Goal: Transaction & Acquisition: Download file/media

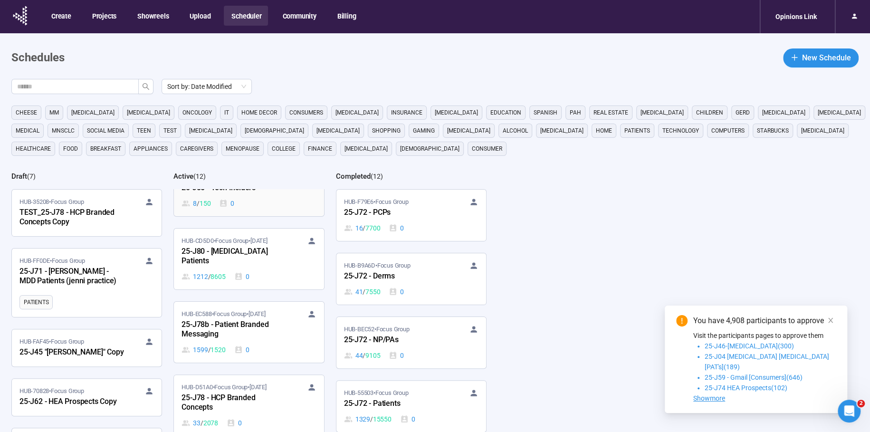
scroll to position [366, 0]
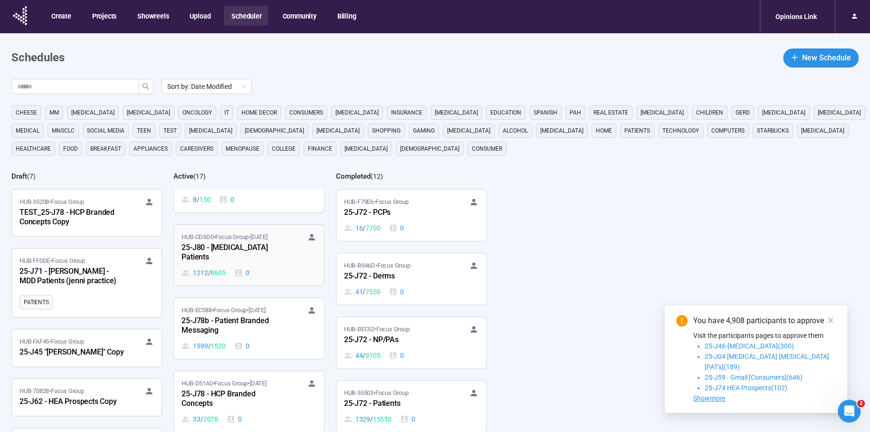
click at [222, 246] on div "25-J80 - Bladder Cancer Patients" at bounding box center [234, 253] width 105 height 22
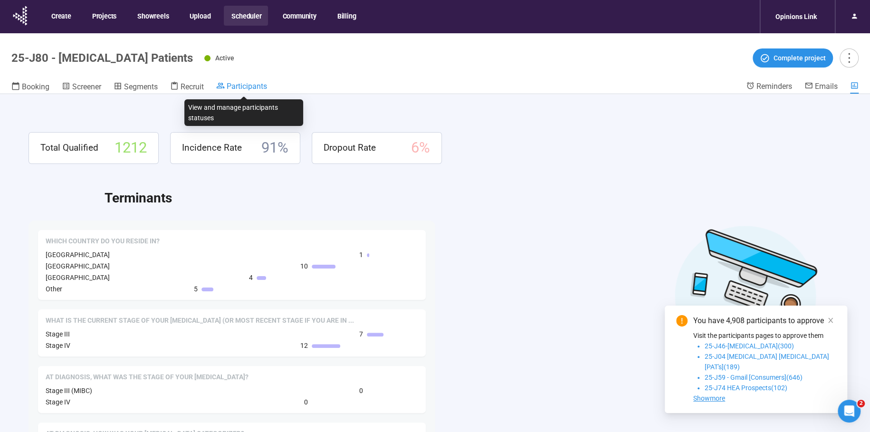
click at [258, 86] on span "Participants" at bounding box center [247, 86] width 40 height 9
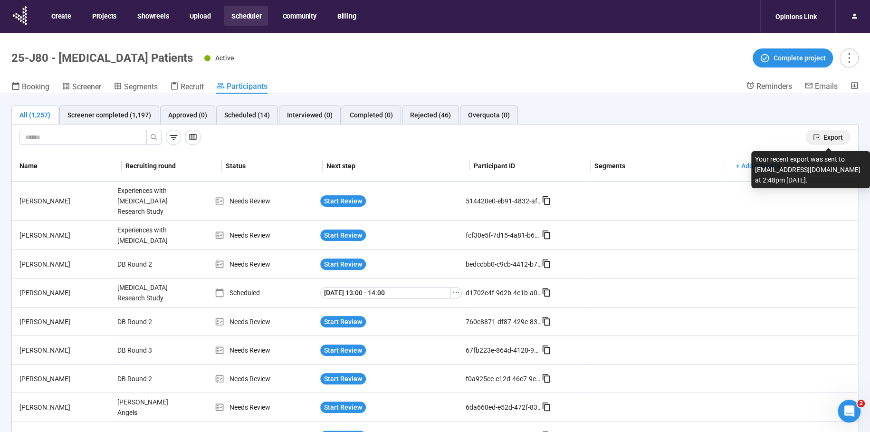
click at [830, 138] on span "Export" at bounding box center [833, 137] width 19 height 10
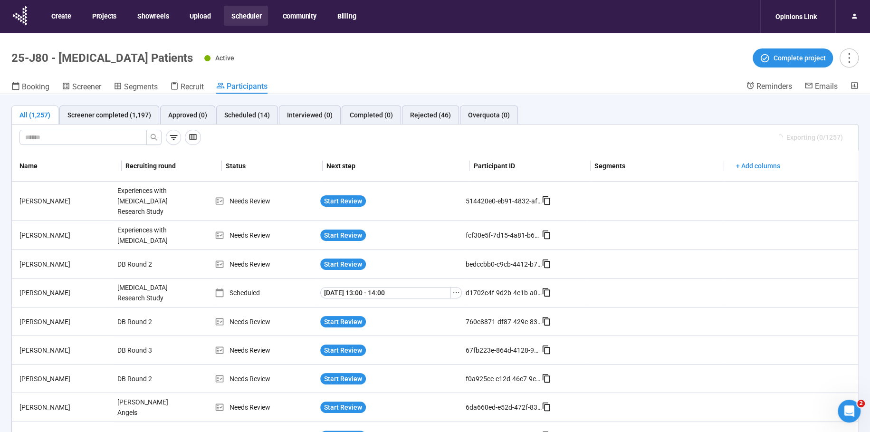
click at [267, 9] on button "Scheduler" at bounding box center [246, 16] width 44 height 20
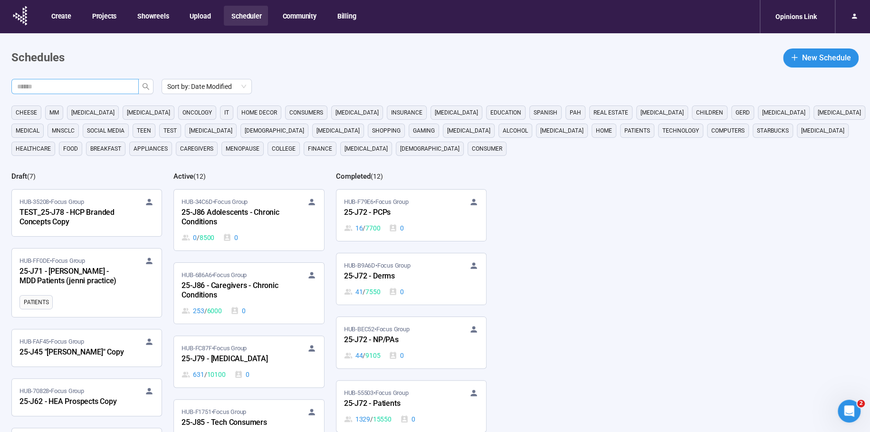
click at [112, 81] on input "text" at bounding box center [71, 86] width 108 height 10
type input "***"
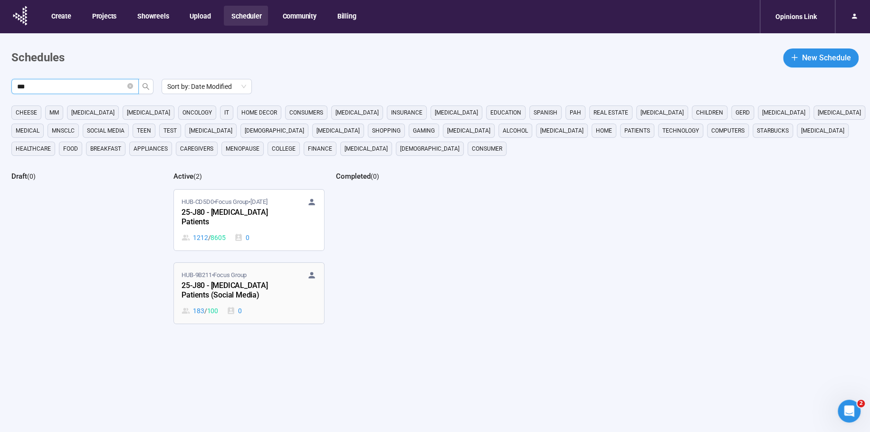
click at [231, 270] on span "HUB-9B211 • Focus Group" at bounding box center [214, 275] width 65 height 10
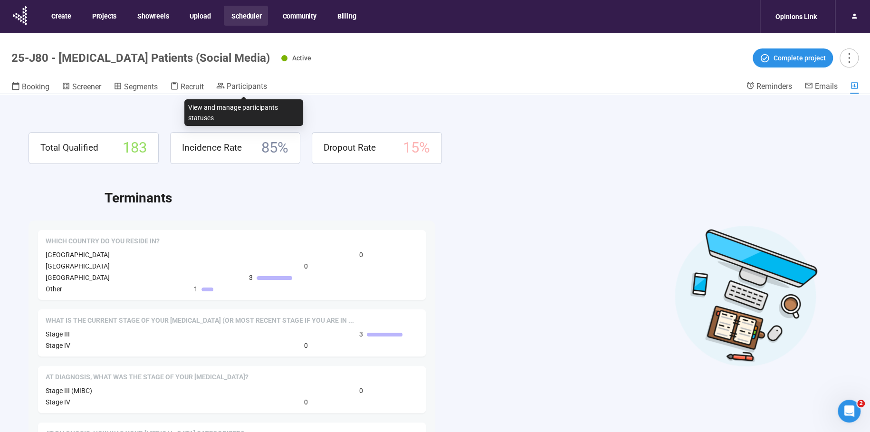
click at [246, 93] on div "Participants" at bounding box center [241, 87] width 51 height 12
click at [251, 81] on div "Participants" at bounding box center [241, 86] width 51 height 10
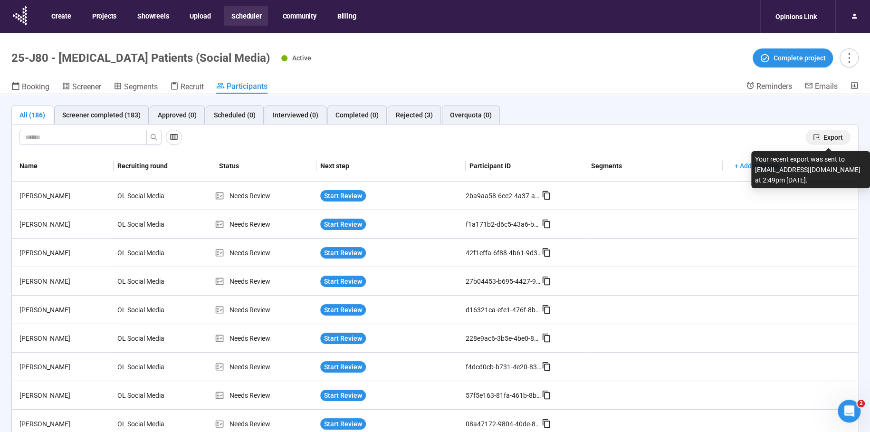
click at [838, 138] on span "Export" at bounding box center [833, 137] width 19 height 10
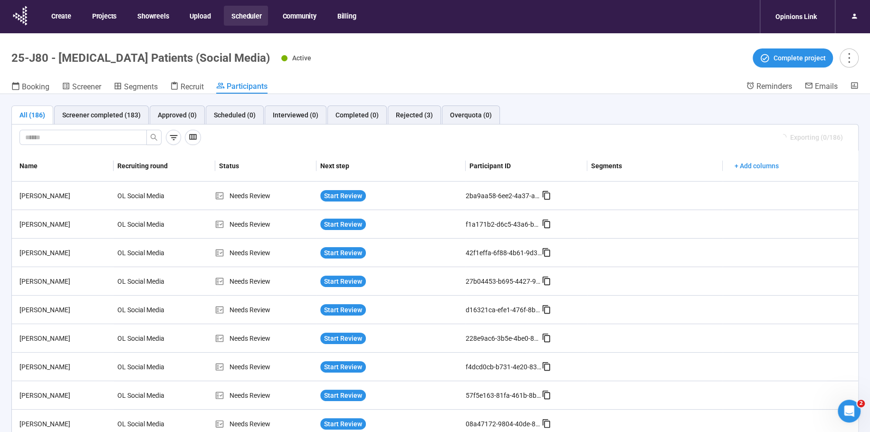
click at [245, 14] on button "Scheduler" at bounding box center [246, 16] width 44 height 20
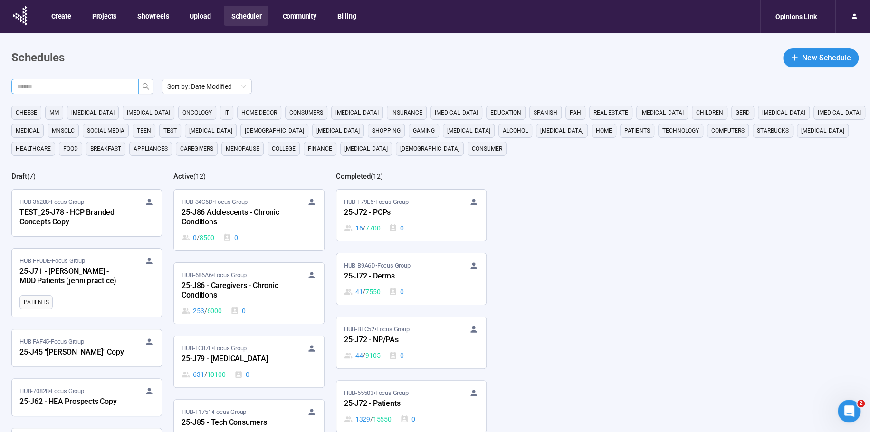
click at [102, 87] on input "text" at bounding box center [71, 86] width 108 height 10
type input "***"
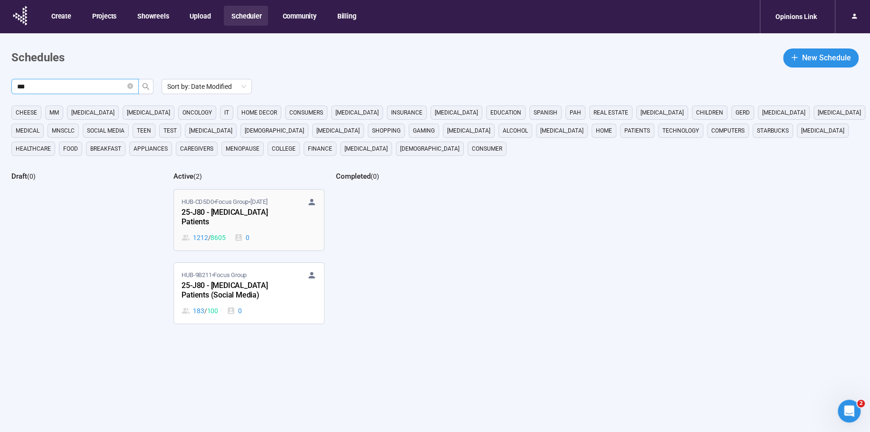
click at [232, 207] on div "25-J80 - Bladder Cancer Patients" at bounding box center [234, 218] width 105 height 22
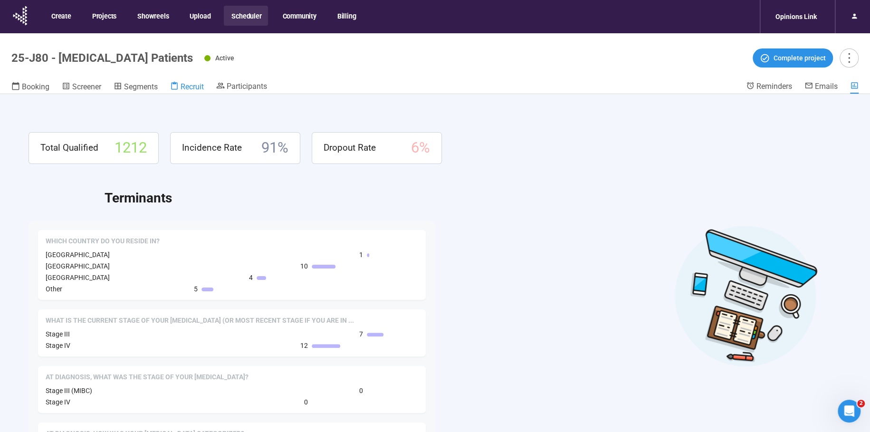
click at [192, 92] on link "Recruit" at bounding box center [187, 87] width 34 height 12
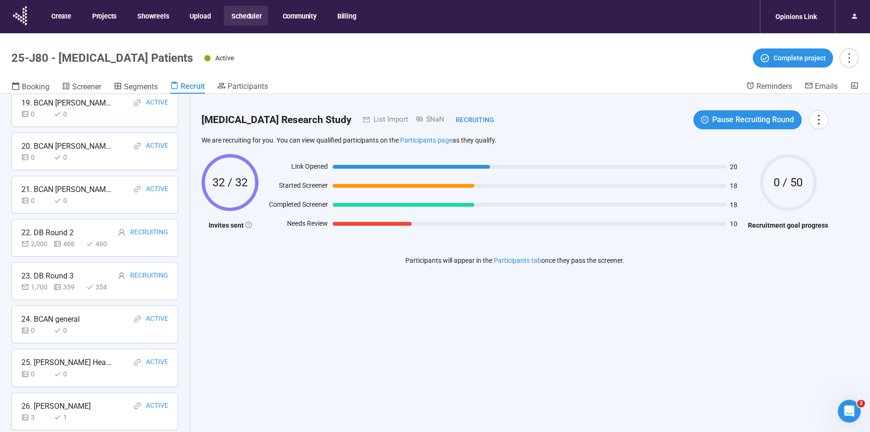
scroll to position [33, 0]
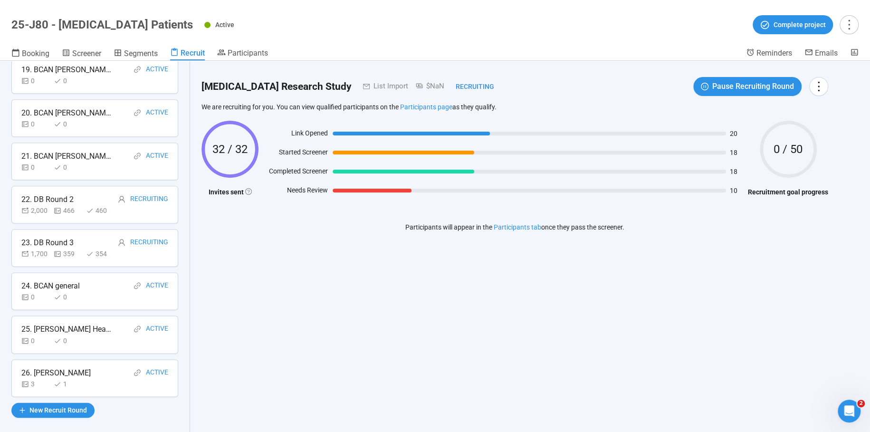
click at [72, 367] on div "26. Michael Vasallo" at bounding box center [55, 373] width 69 height 12
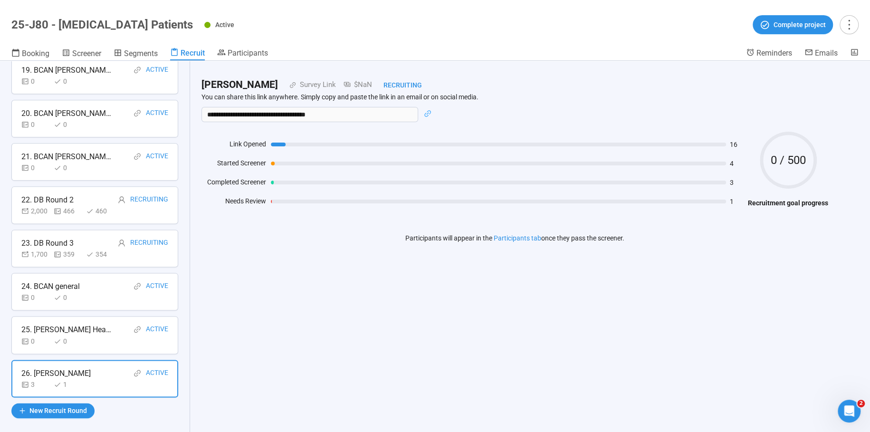
click at [48, 324] on div "25. Lee Health" at bounding box center [66, 330] width 90 height 12
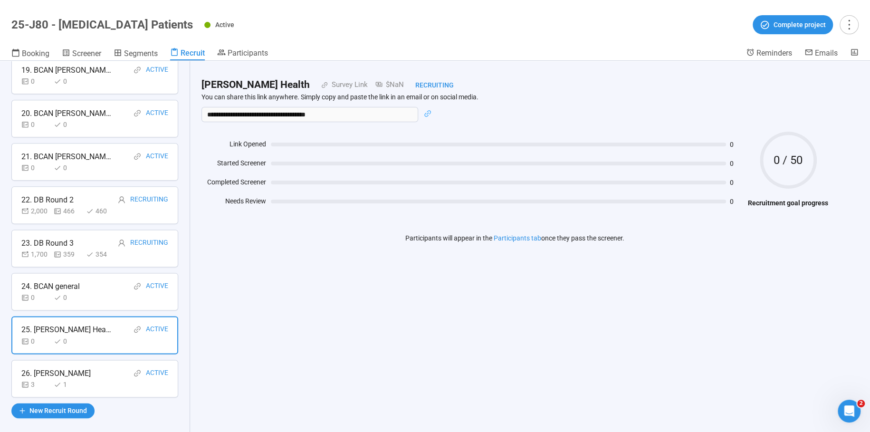
click at [52, 292] on div "0 0" at bounding box center [51, 297] width 61 height 10
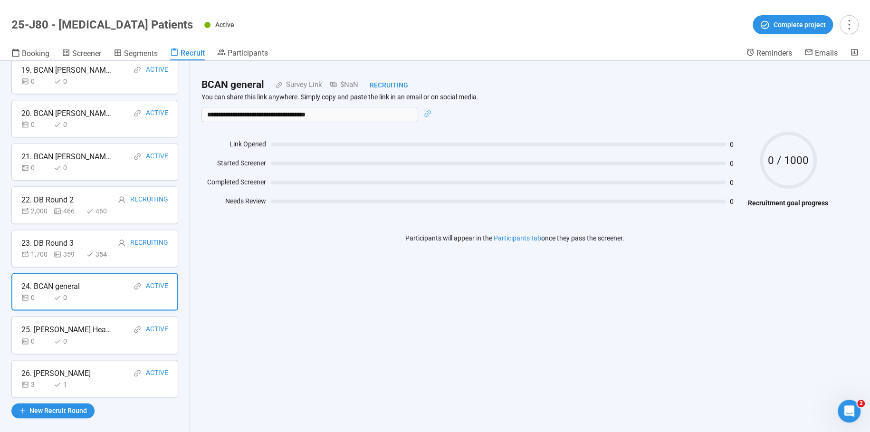
click at [44, 237] on div "23. DB Round 3" at bounding box center [47, 243] width 52 height 12
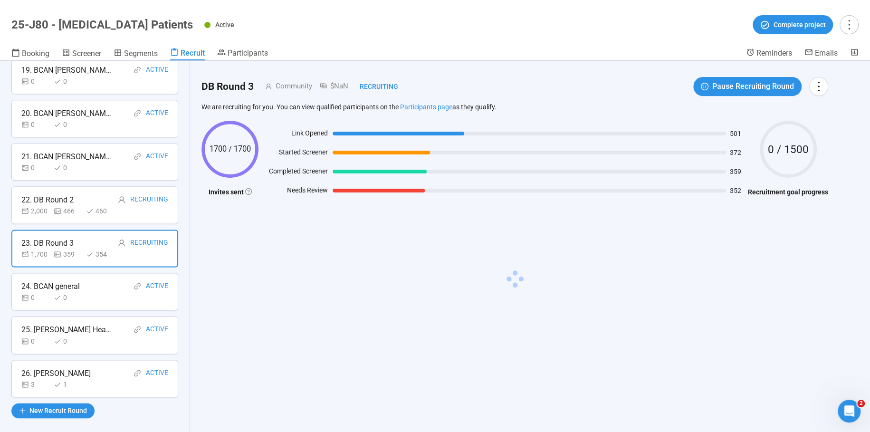
click at [78, 194] on div "22. DB Round 2 Recruiting" at bounding box center [94, 200] width 147 height 12
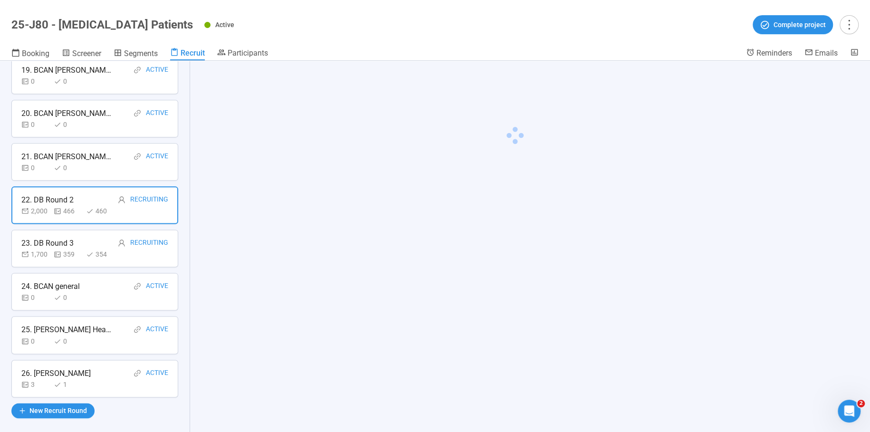
click at [68, 151] on div "21. BCAN Kim TeGrootenhuis" at bounding box center [66, 157] width 90 height 12
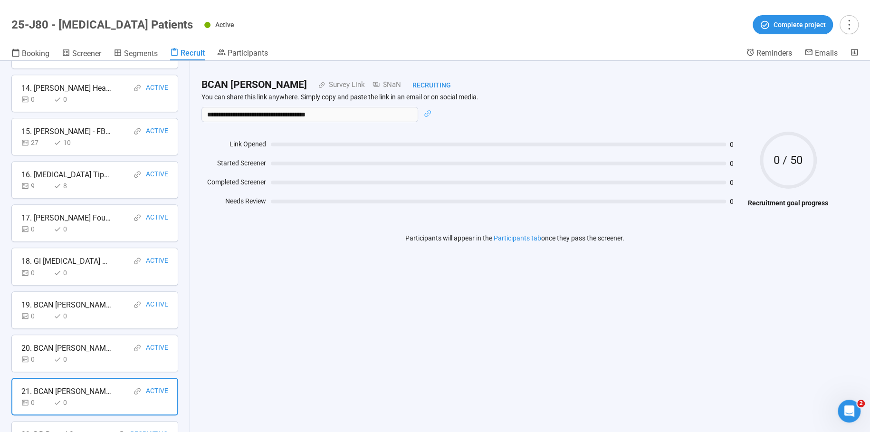
scroll to position [606, 0]
click at [33, 346] on div "20. BCAN Karen Gross" at bounding box center [66, 350] width 90 height 12
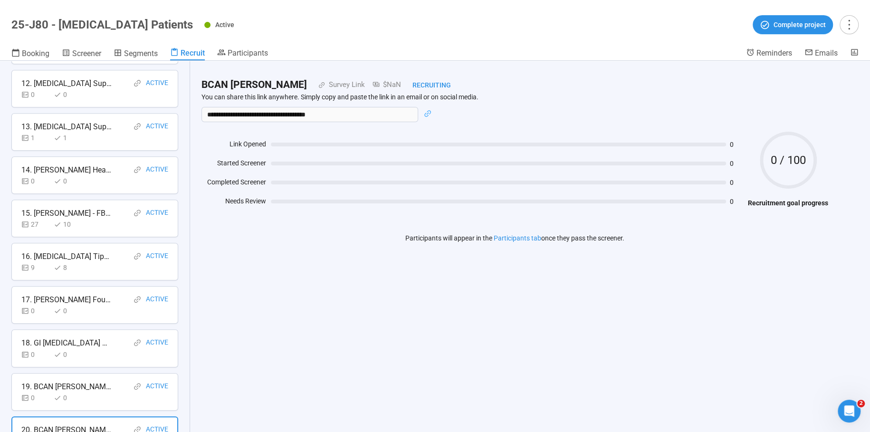
scroll to position [521, 0]
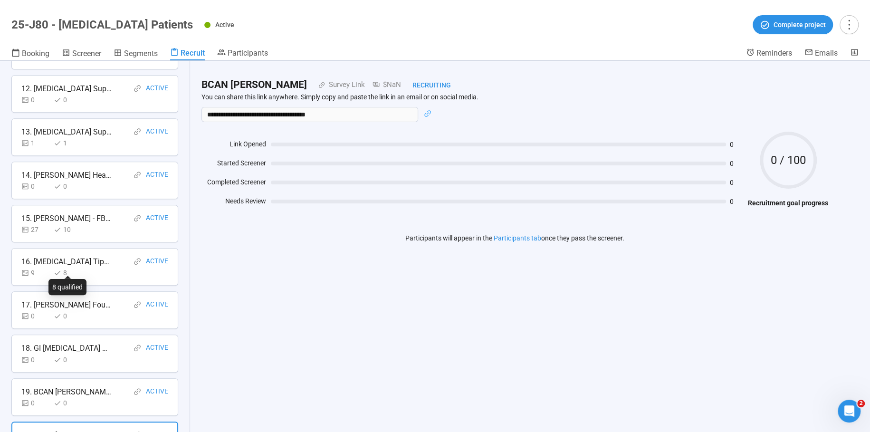
click at [65, 268] on div "8" at bounding box center [68, 273] width 29 height 10
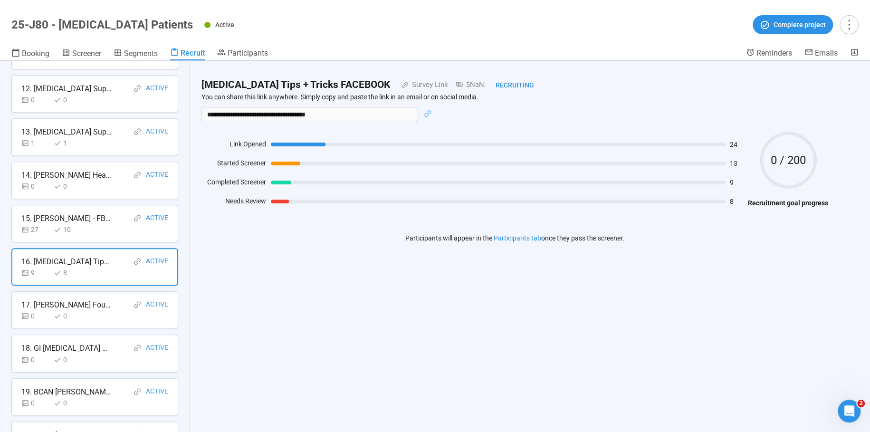
click at [52, 216] on div "15. Daniel Gereg - FB-patient" at bounding box center [66, 218] width 90 height 12
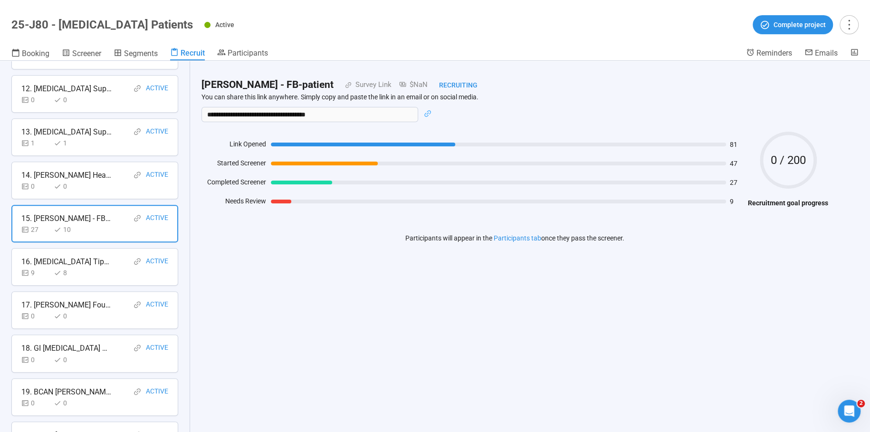
click at [50, 218] on div "15. Daniel Gereg - FB-patient" at bounding box center [66, 218] width 90 height 12
click at [58, 175] on div "14. Ryan Prisma Health-" at bounding box center [66, 175] width 90 height 12
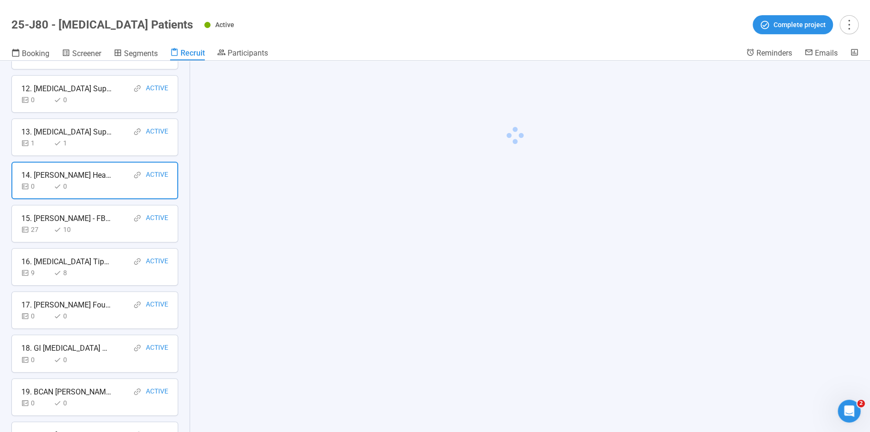
click at [58, 131] on div "13. Bladder Cancer Support 533 Facebook" at bounding box center [66, 132] width 90 height 12
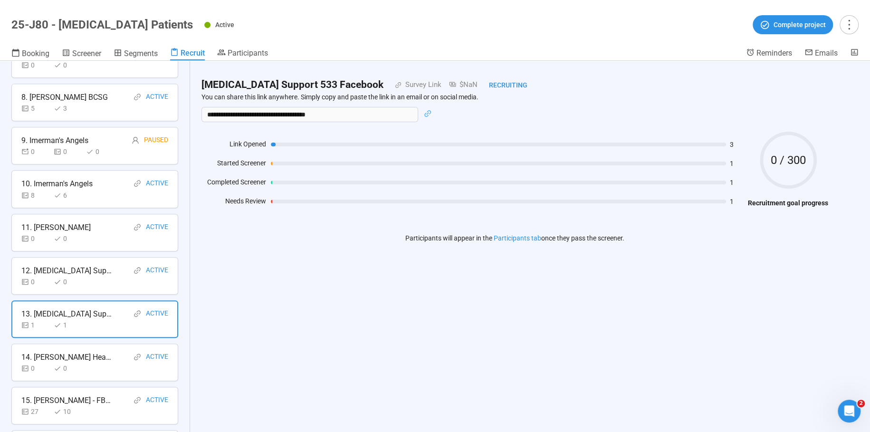
scroll to position [335, 0]
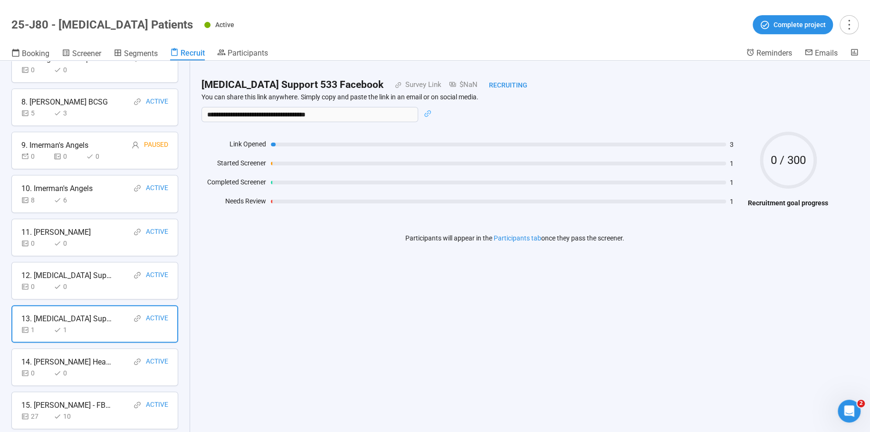
click at [79, 270] on div "12. Bladder Cancer Support Page - Facebook" at bounding box center [66, 275] width 90 height 12
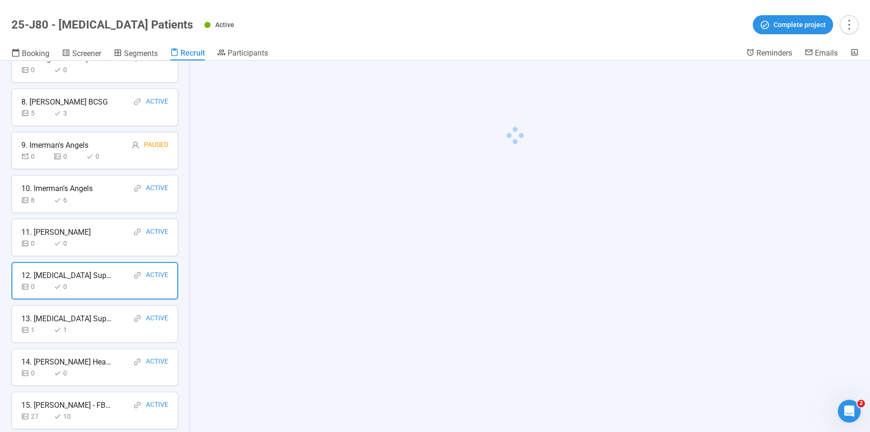
click at [79, 231] on div "11. Emory -Kharyne" at bounding box center [55, 232] width 69 height 12
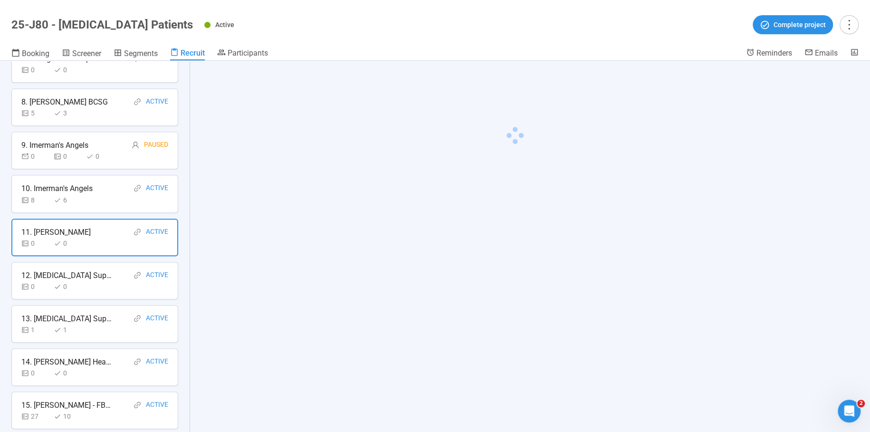
click at [81, 195] on div "6" at bounding box center [68, 200] width 29 height 10
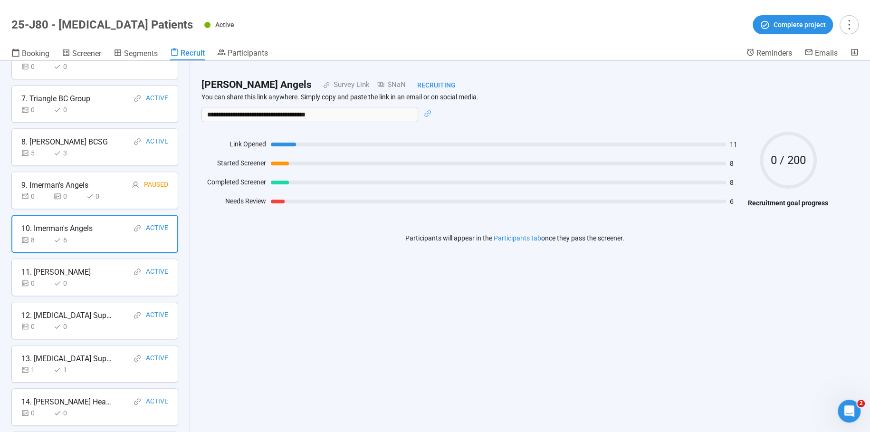
scroll to position [256, 0]
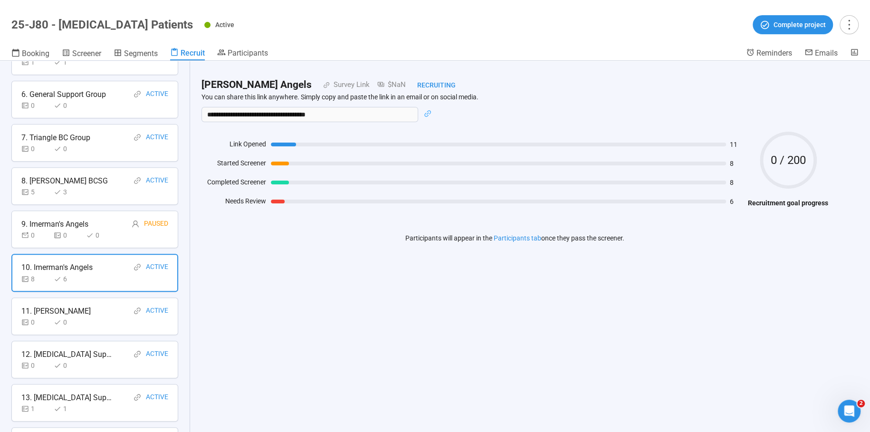
click at [77, 187] on div "3" at bounding box center [68, 192] width 29 height 10
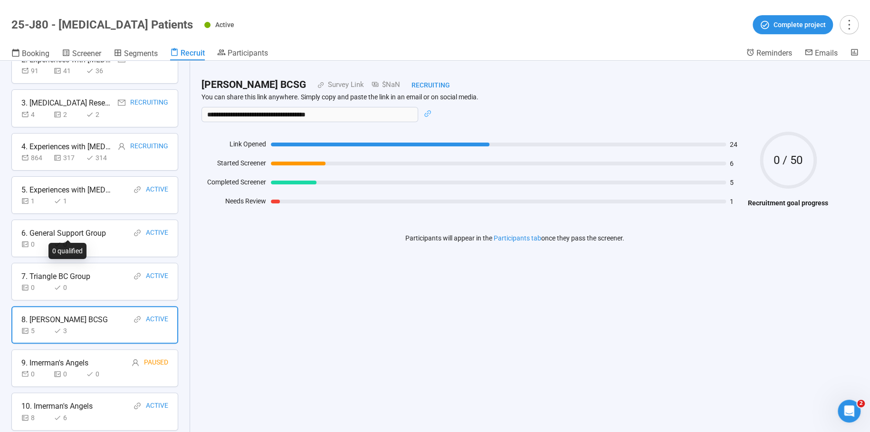
scroll to position [116, 0]
click at [48, 264] on div "7. Triangle BC Group Active 0 0" at bounding box center [94, 283] width 167 height 38
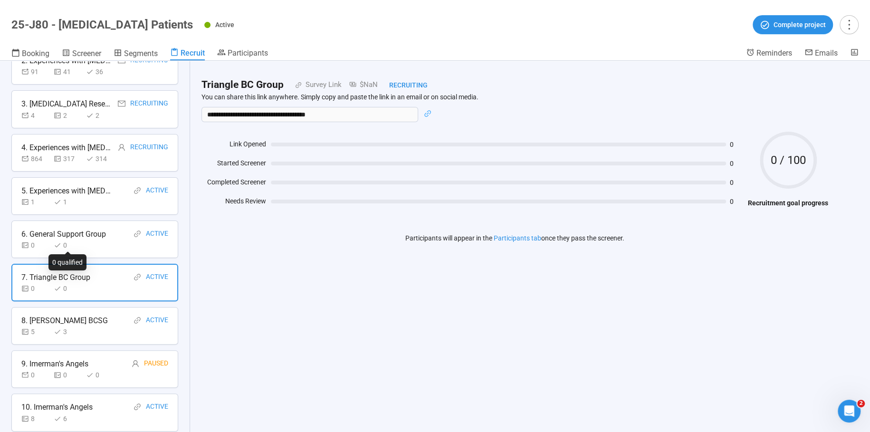
click at [57, 240] on div "0" at bounding box center [68, 245] width 29 height 10
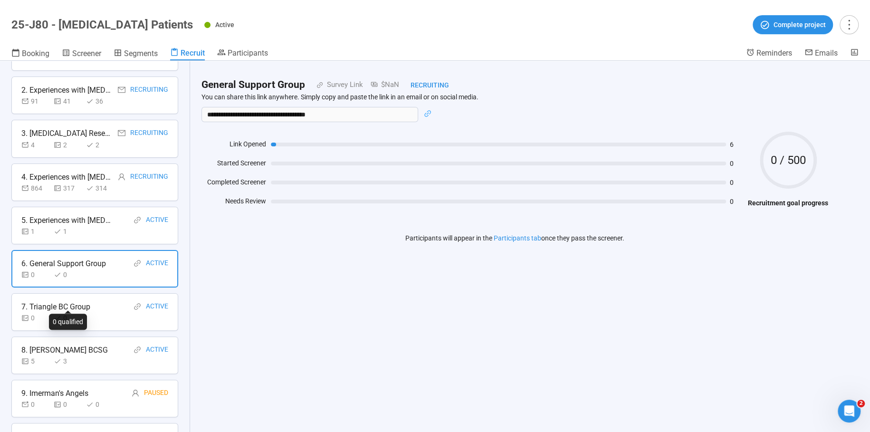
scroll to position [0, 0]
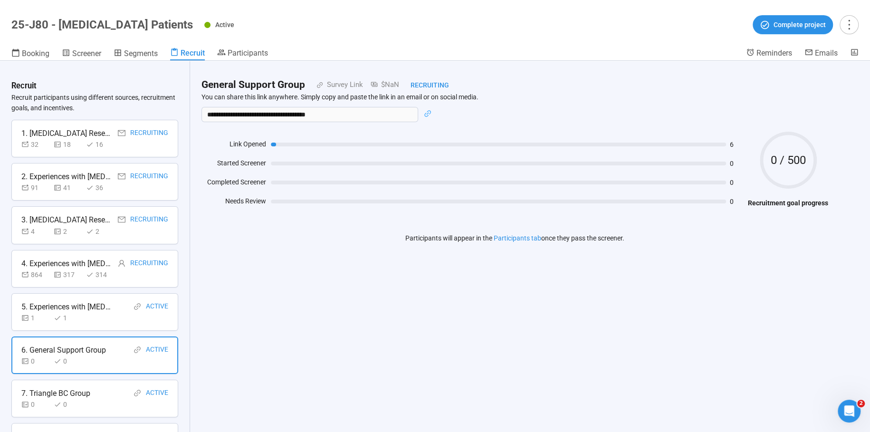
click at [72, 137] on div "1. Bladder Cancer Research Study" at bounding box center [66, 133] width 90 height 12
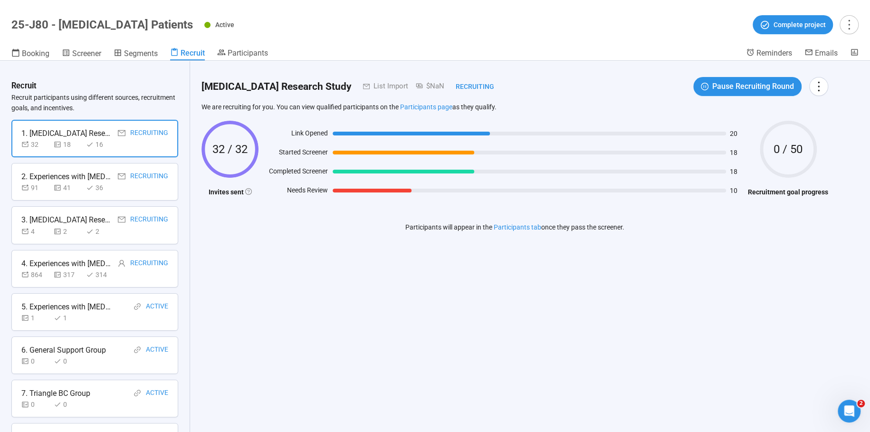
click at [261, 294] on div "Bladder Cancer Research Study List Import $NaN Recruiting Pause Recruiting Roun…" at bounding box center [515, 246] width 650 height 371
click at [237, 308] on div "Bladder Cancer Research Study List Import $NaN Recruiting Pause Recruiting Roun…" at bounding box center [515, 246] width 650 height 371
click at [191, 54] on span "Recruit" at bounding box center [193, 52] width 24 height 9
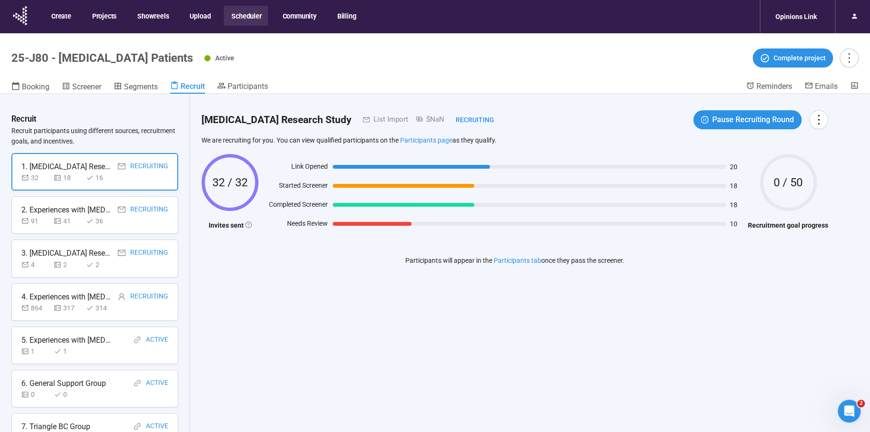
click at [246, 17] on button "Scheduler" at bounding box center [246, 16] width 44 height 20
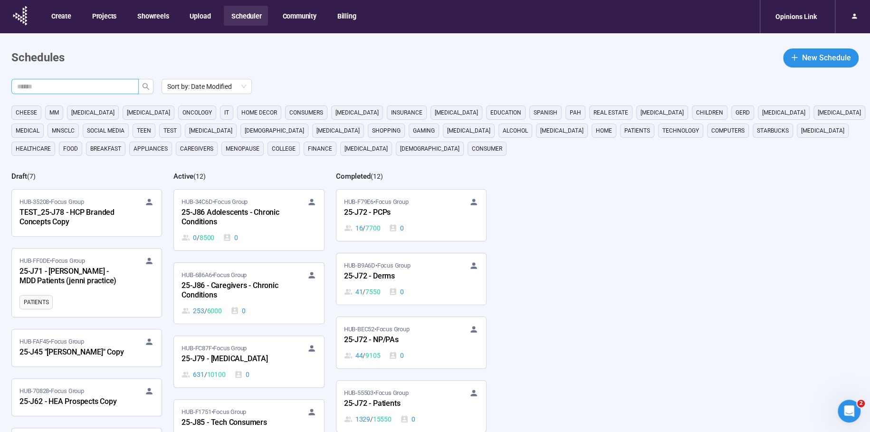
click at [90, 83] on input "text" at bounding box center [71, 86] width 108 height 10
type input "***"
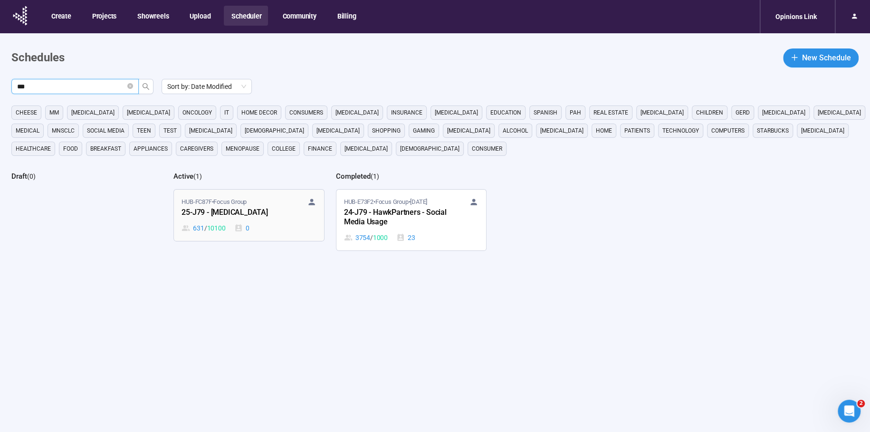
click at [194, 210] on div "25-J79 - [MEDICAL_DATA]" at bounding box center [234, 213] width 105 height 12
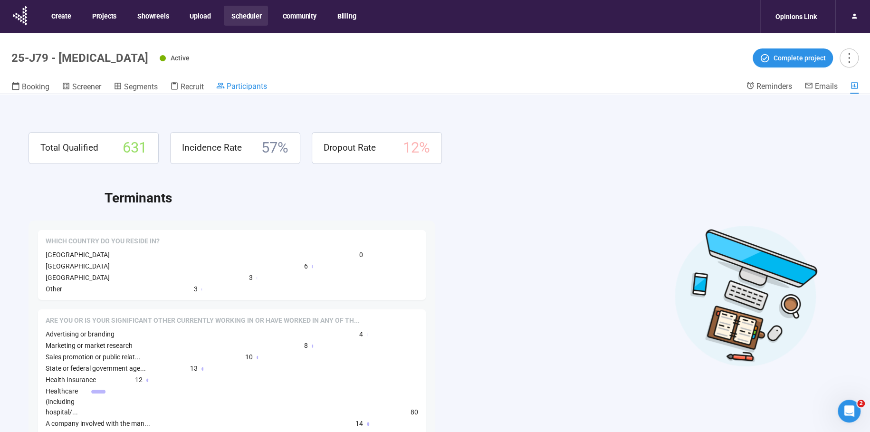
click at [252, 84] on span "Participants" at bounding box center [247, 86] width 40 height 9
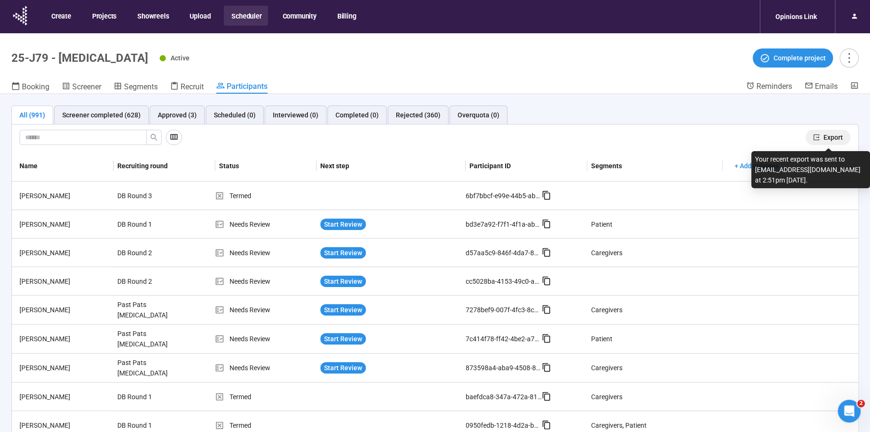
click at [829, 137] on span "Export" at bounding box center [833, 137] width 19 height 10
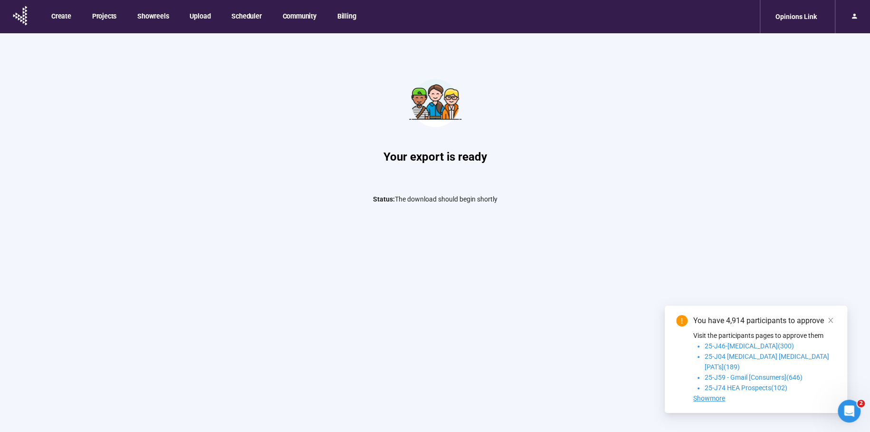
drag, startPoint x: 273, startPoint y: 183, endPoint x: 318, endPoint y: 139, distance: 63.9
click at [276, 178] on div "Your export is ready Status: The download should begin shortly" at bounding box center [435, 127] width 570 height 189
